Goal: Task Accomplishment & Management: Use online tool/utility

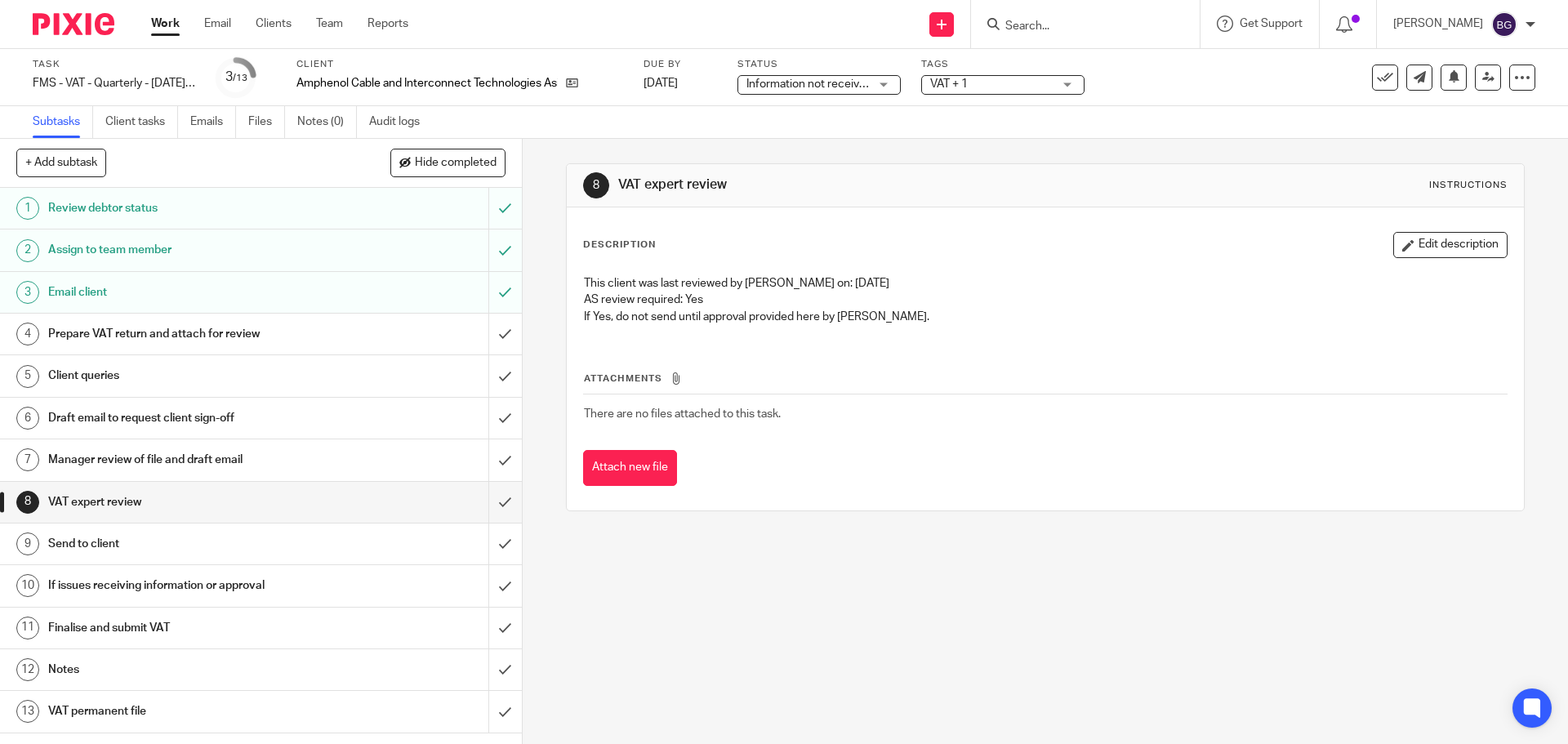
click at [316, 707] on h1 "VAT permanent file" at bounding box center [189, 711] width 283 height 25
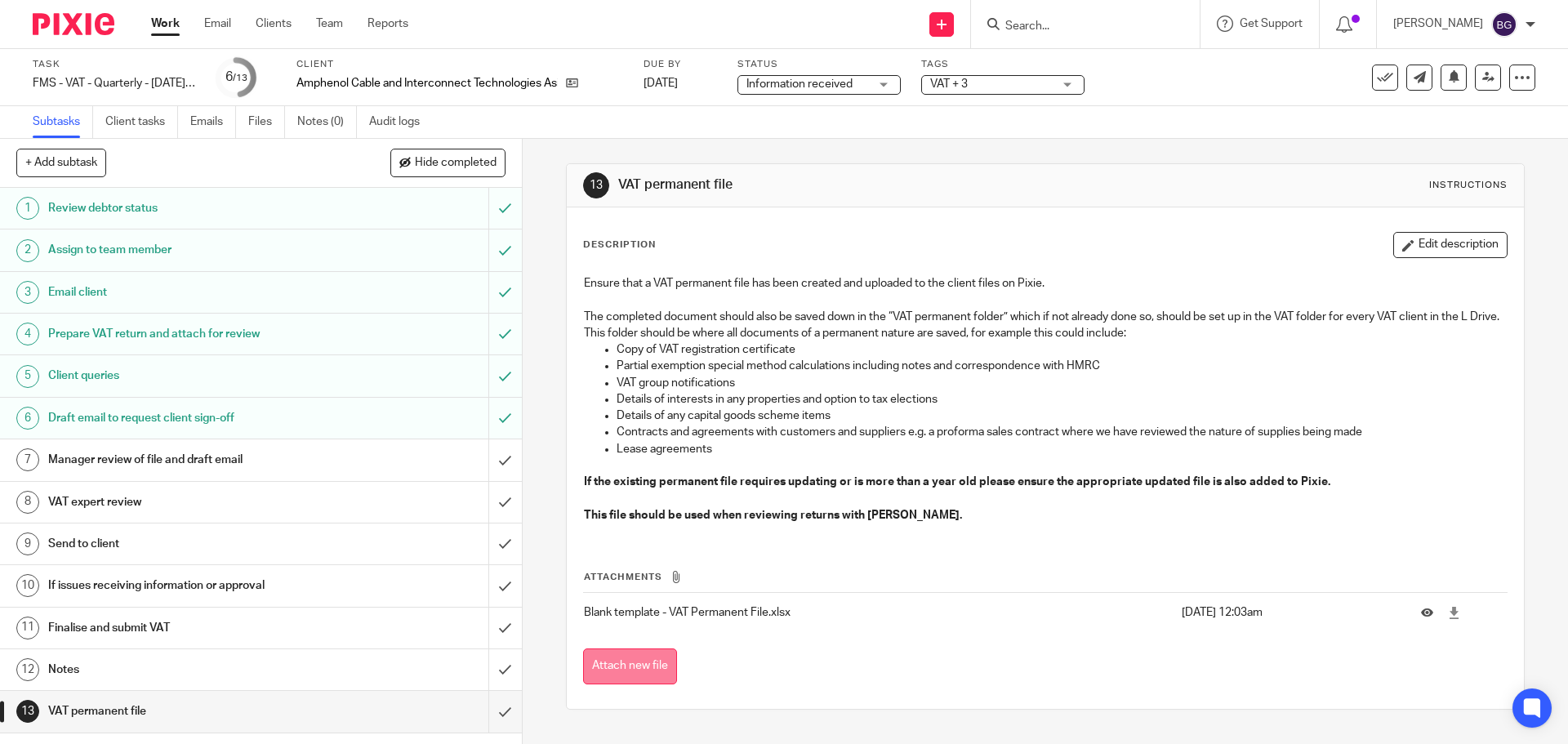
click at [636, 667] on button "Attach new file" at bounding box center [630, 666] width 94 height 36
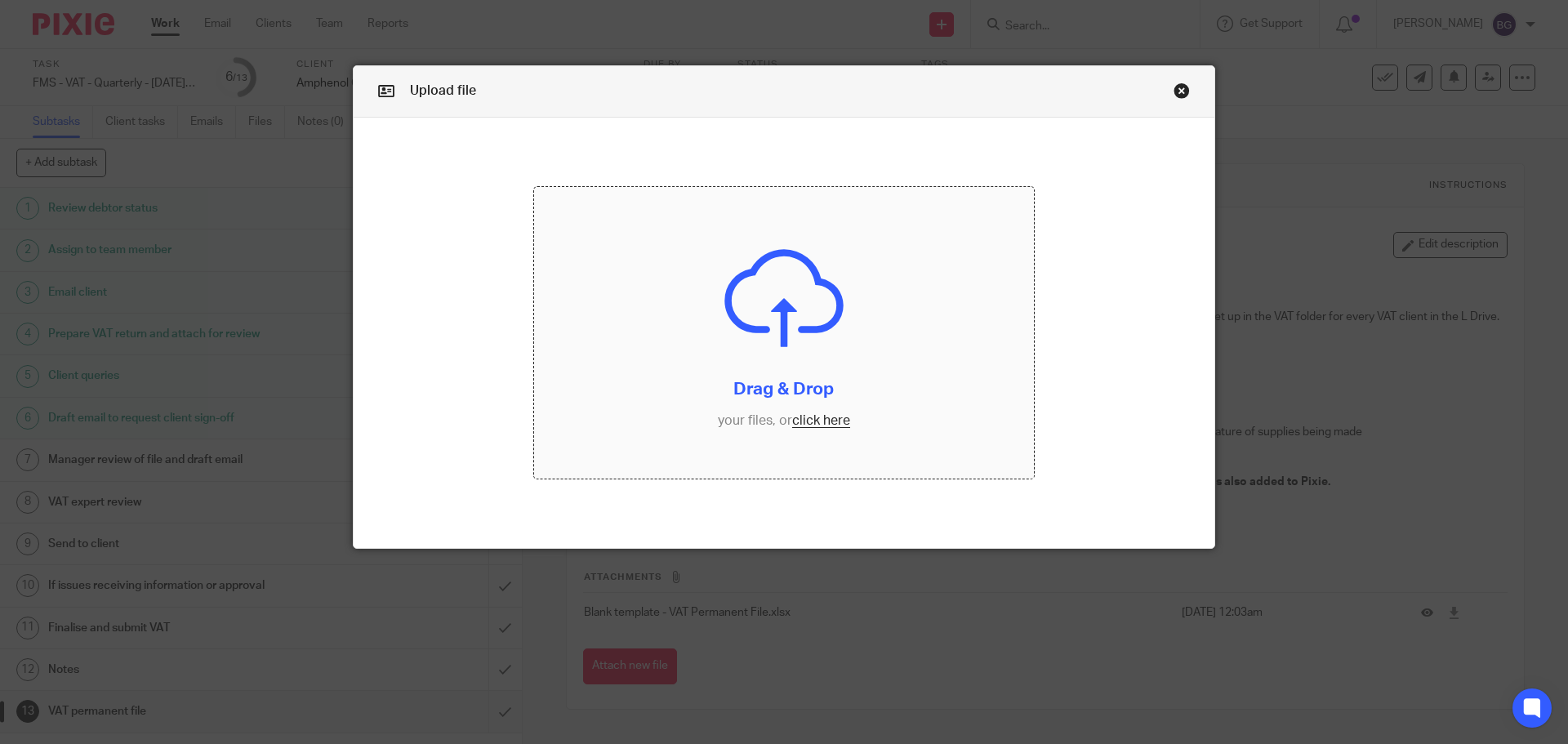
click at [798, 420] on input "file" at bounding box center [784, 332] width 500 height 292
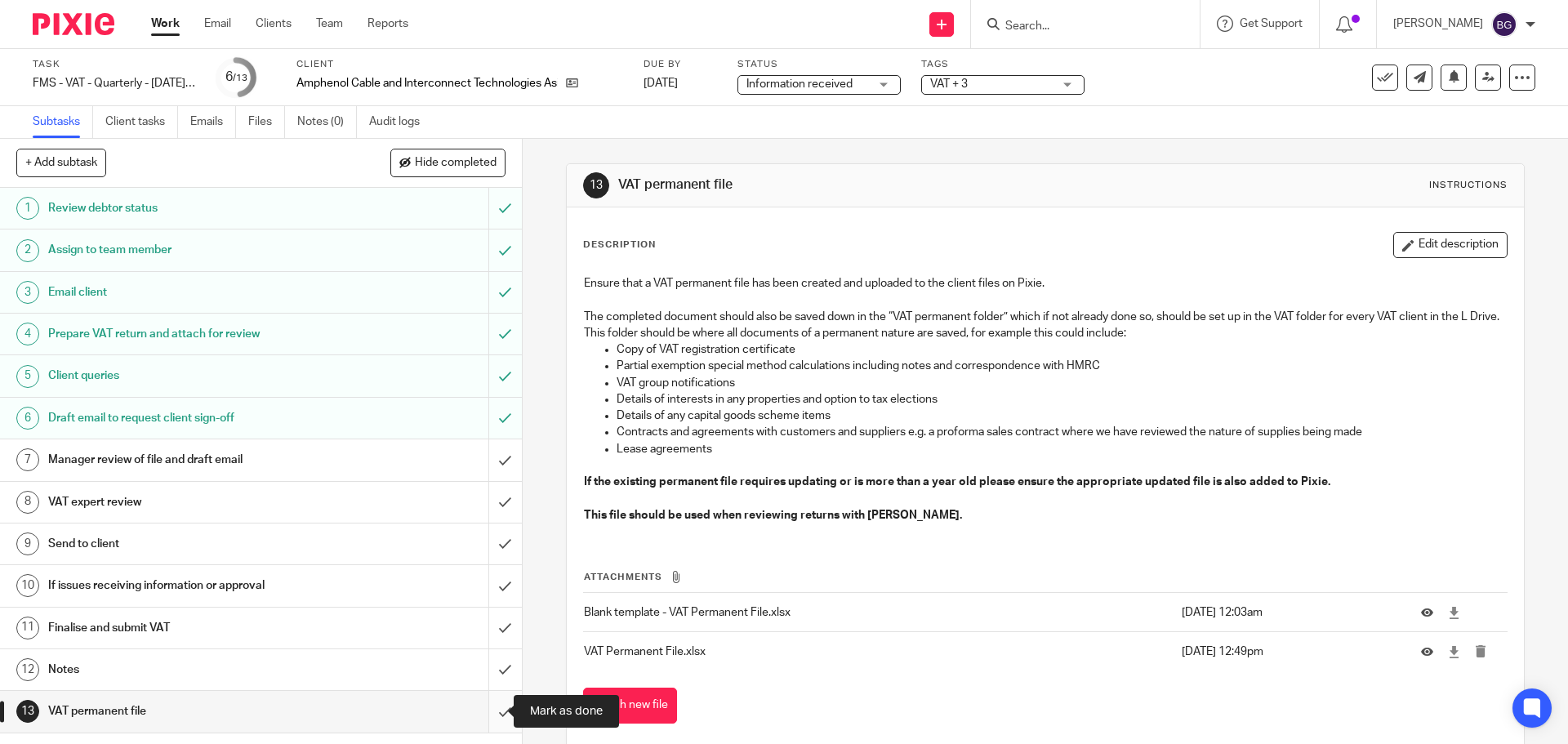
click at [486, 706] on input "submit" at bounding box center [260, 711] width 522 height 41
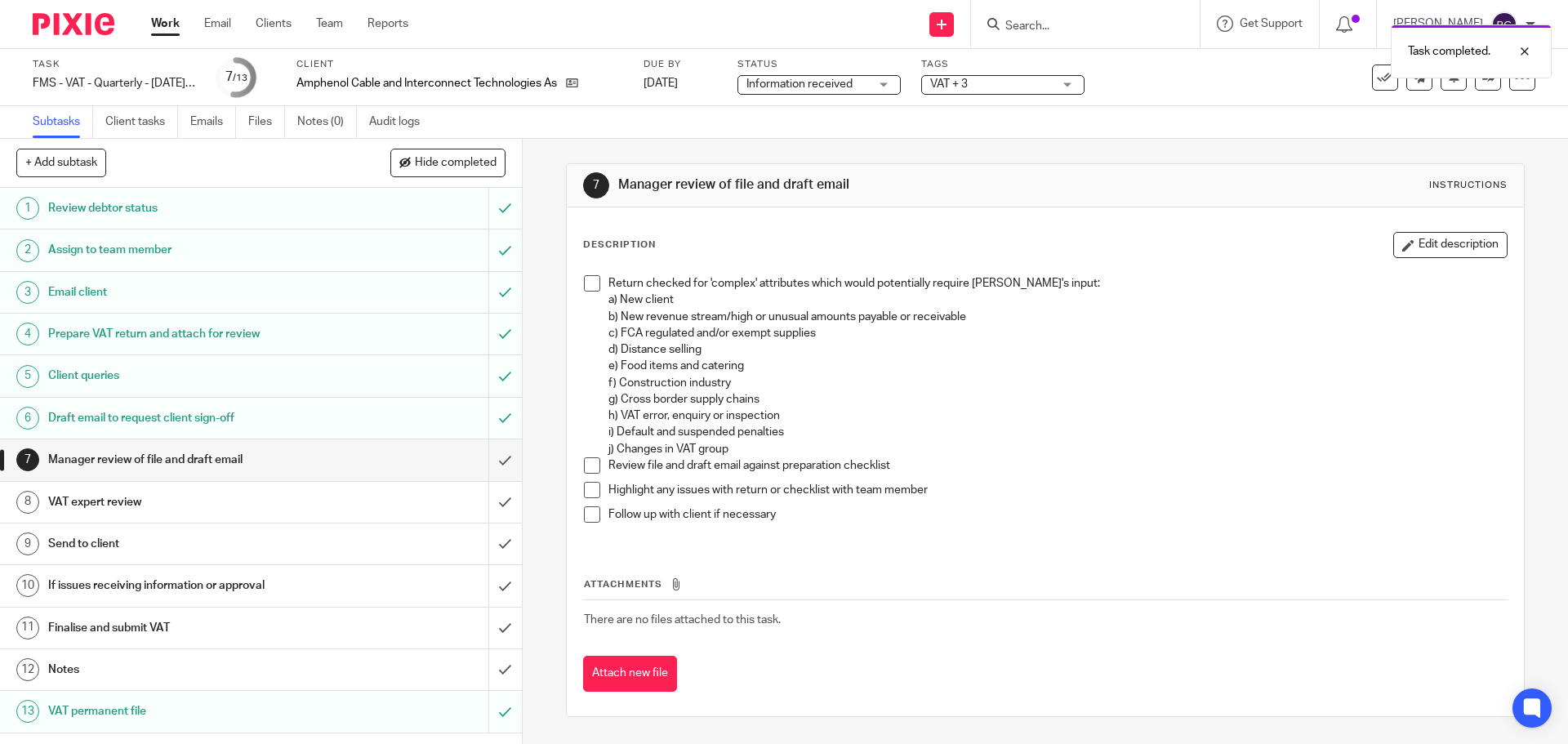
click at [592, 285] on span at bounding box center [592, 284] width 16 height 16
click at [588, 461] on span at bounding box center [592, 465] width 16 height 16
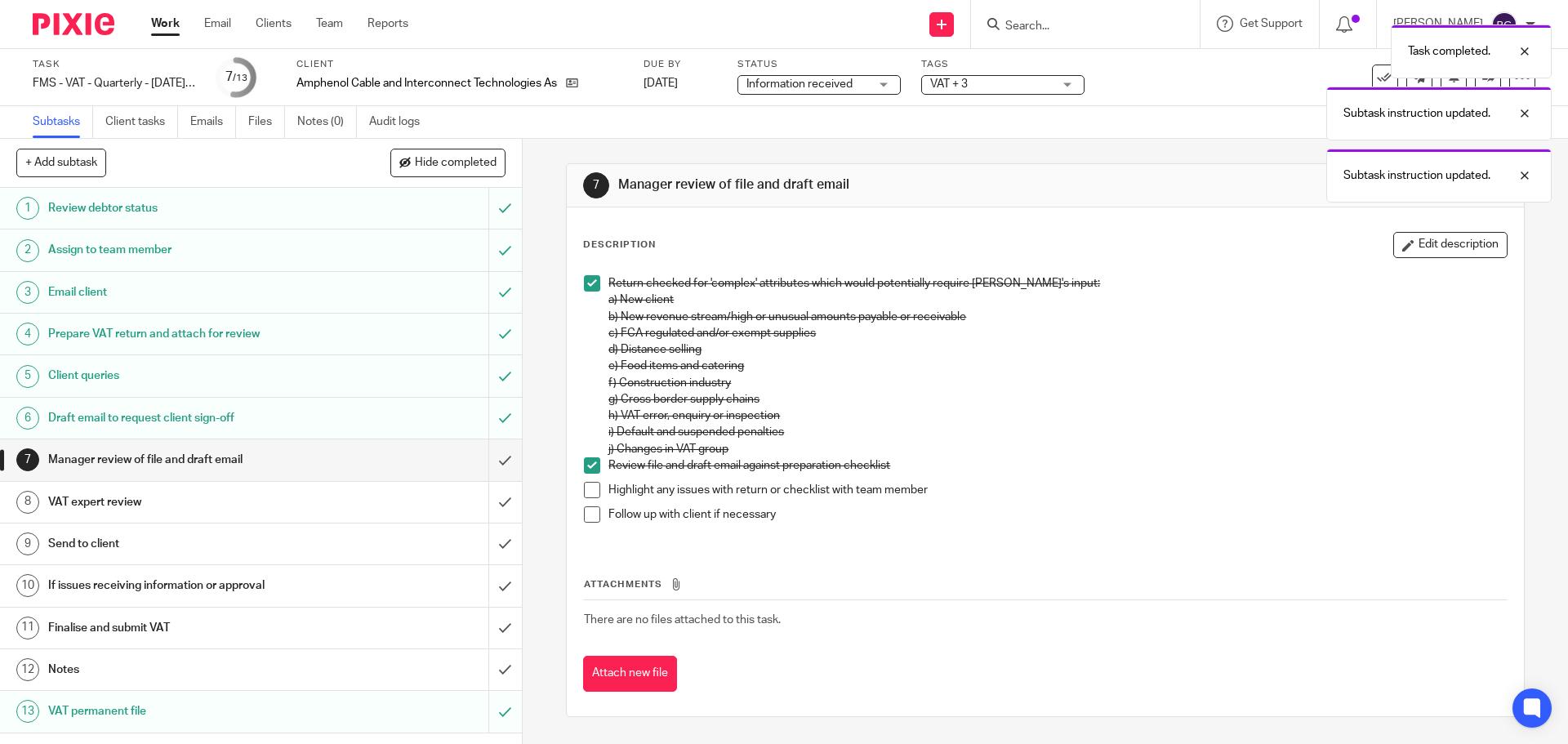
click at [1109, 497] on p "Highlight any issues with return or checklist with team member" at bounding box center [1056, 490] width 897 height 16
